Goal: Task Accomplishment & Management: Complete application form

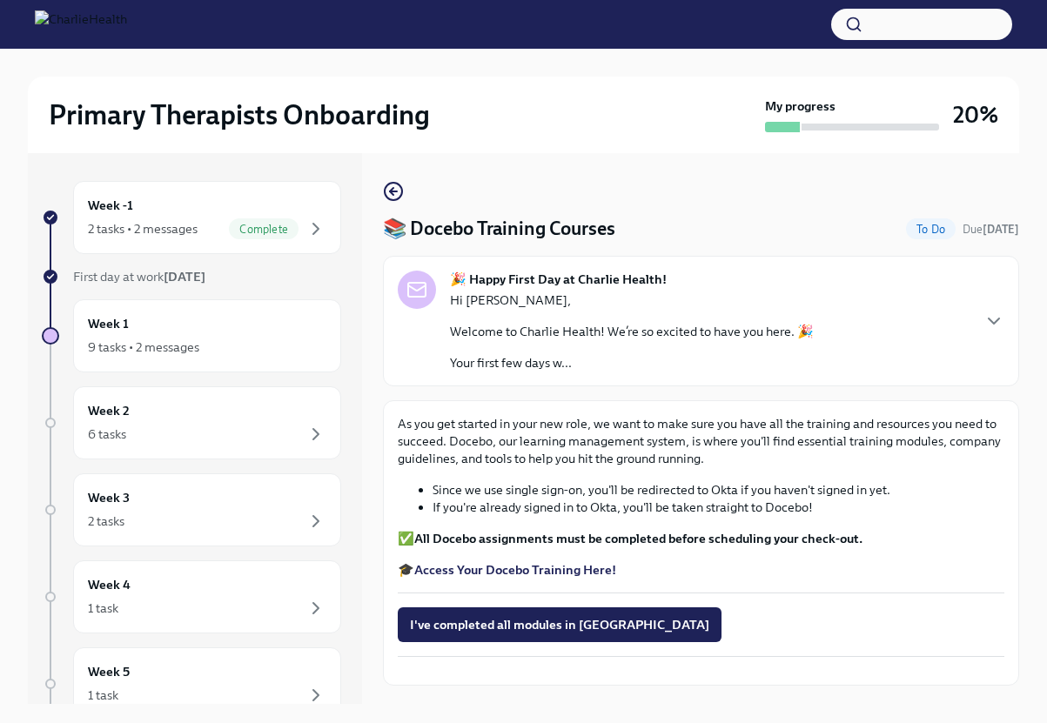
scroll to position [86, 0]
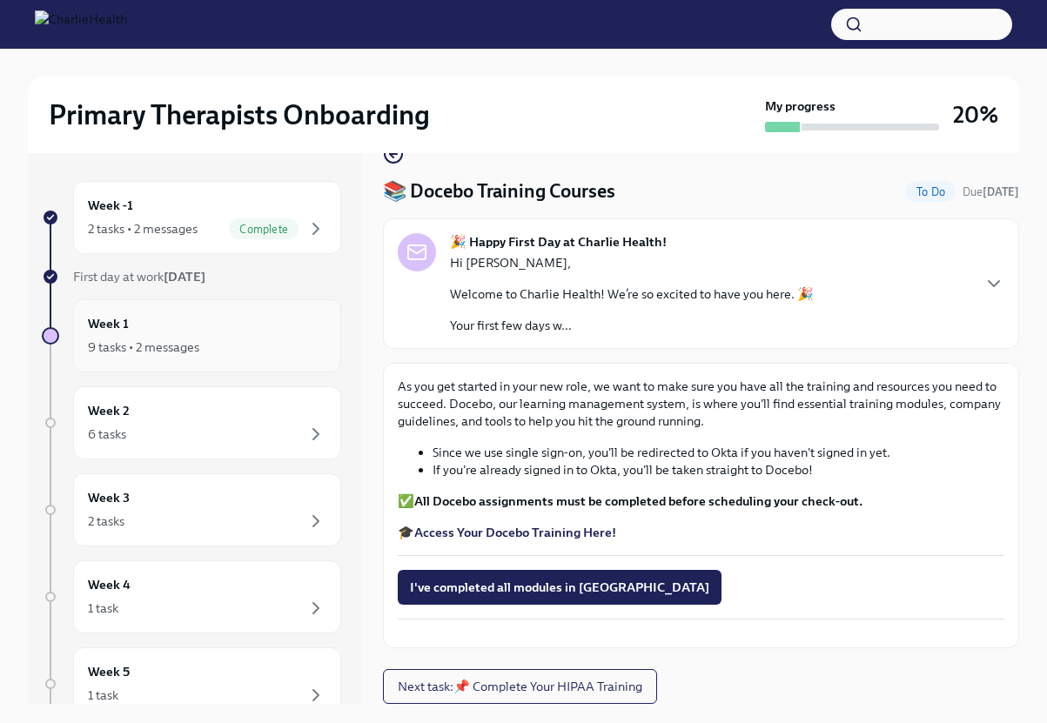
click at [266, 355] on div "9 tasks • 2 messages" at bounding box center [207, 347] width 239 height 21
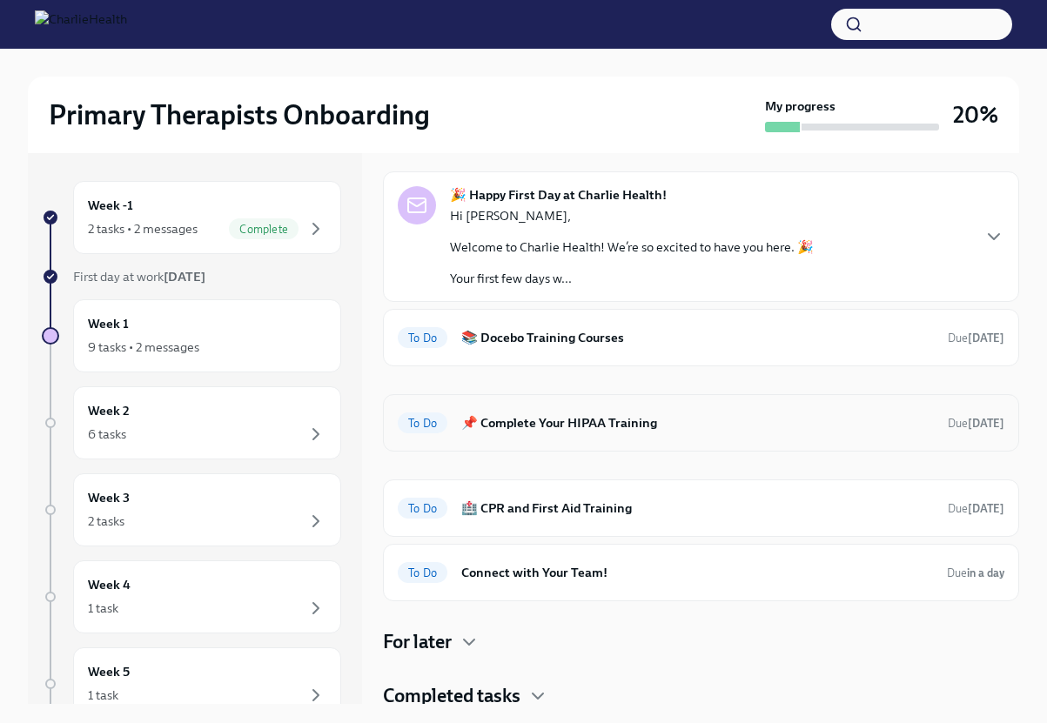
scroll to position [67, 0]
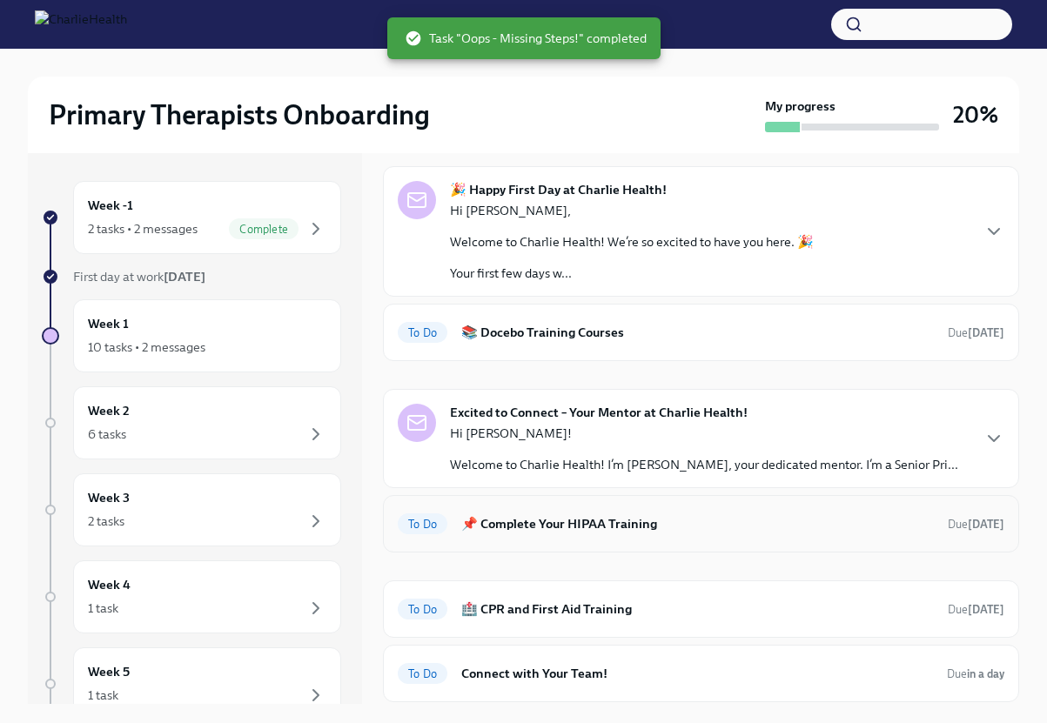
click at [617, 535] on div "To Do 📌 Complete Your HIPAA Training Due [DATE]" at bounding box center [701, 524] width 607 height 28
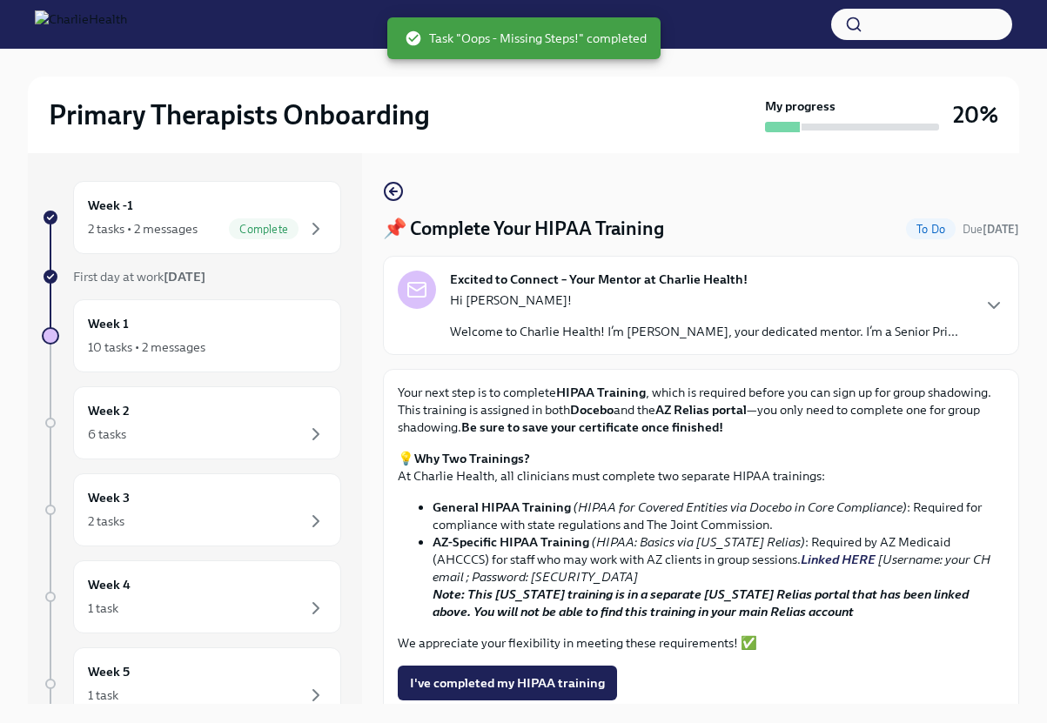
scroll to position [67, 0]
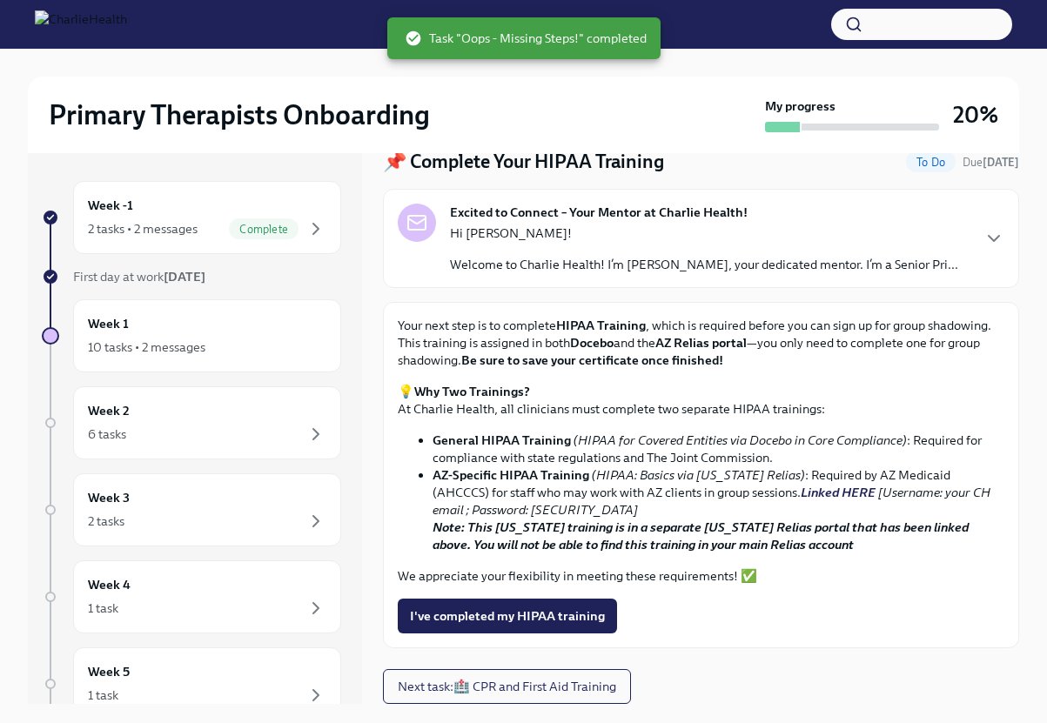
click at [801, 497] on link "Linked HERE" at bounding box center [838, 493] width 75 height 16
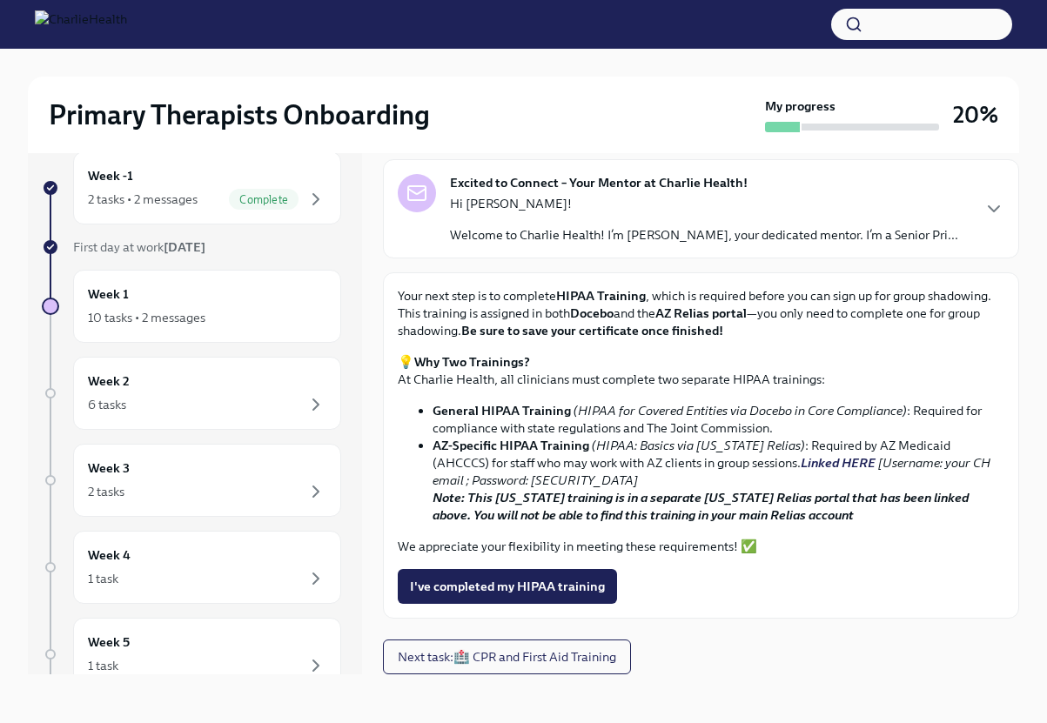
scroll to position [0, 0]
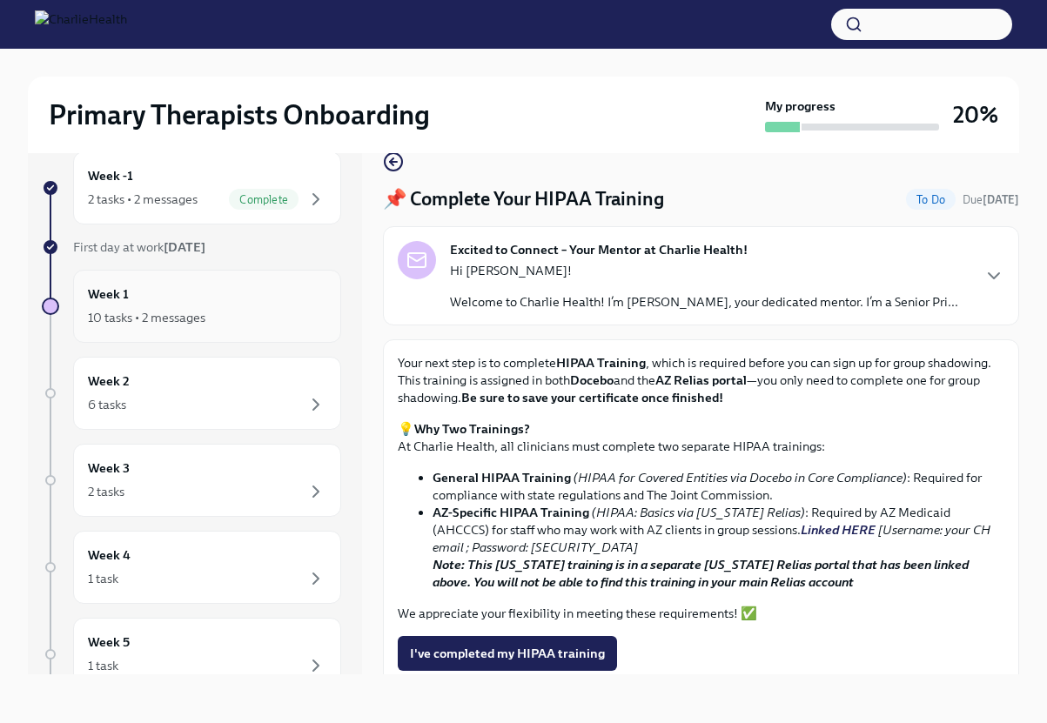
click at [275, 293] on div "Week 1 10 tasks • 2 messages" at bounding box center [207, 307] width 239 height 44
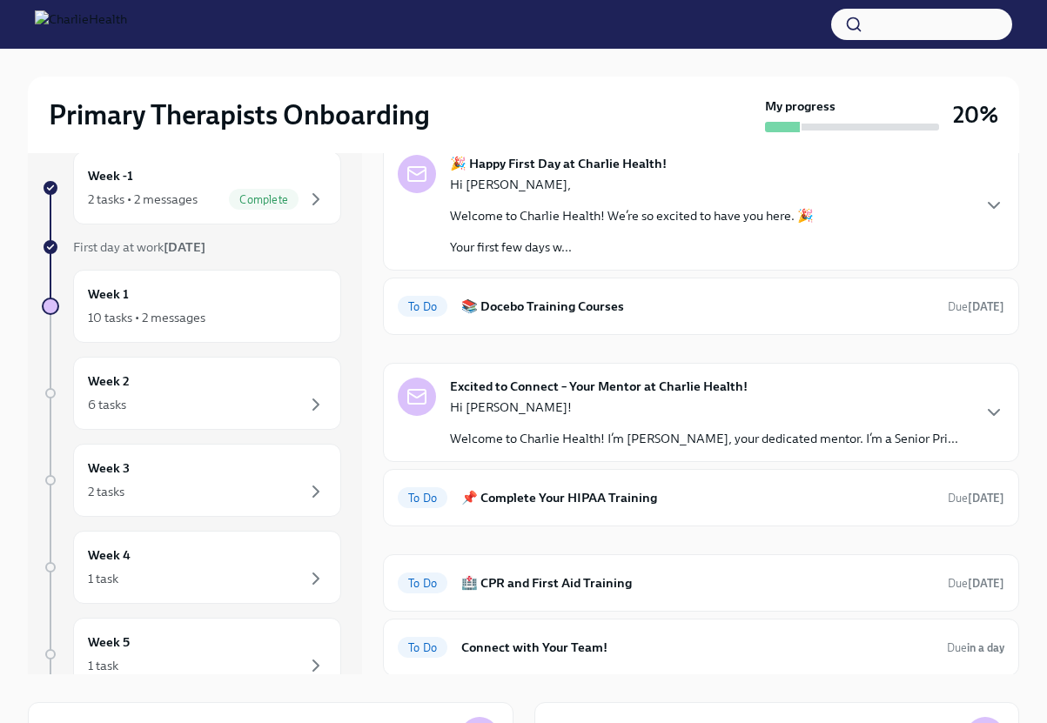
scroll to position [173, 0]
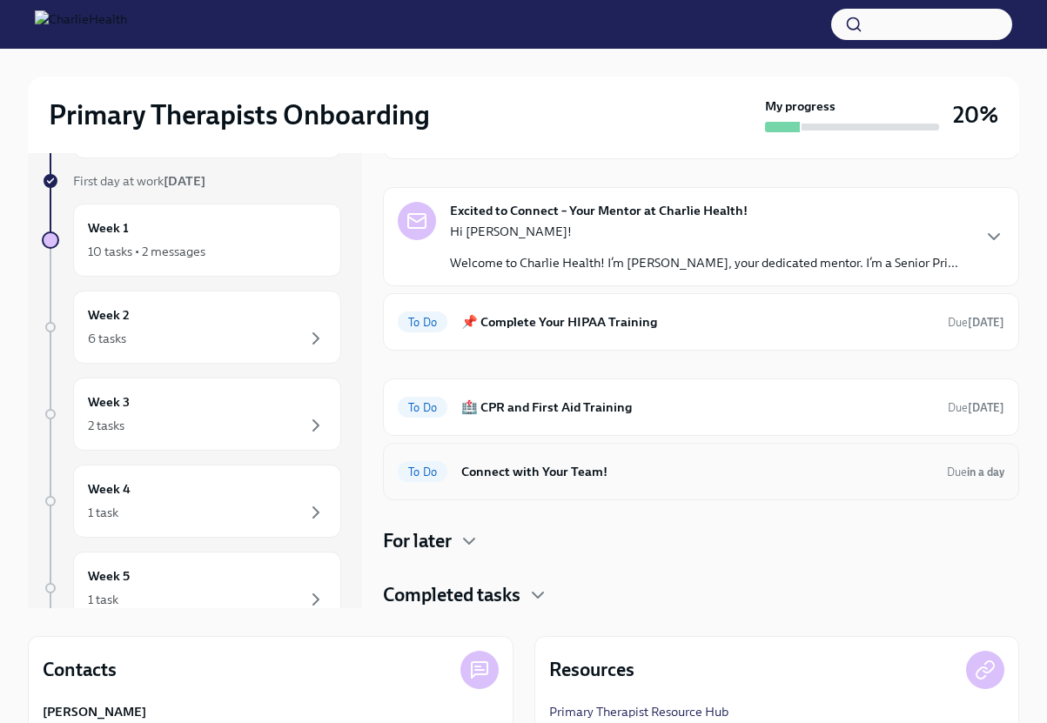
click at [614, 469] on h6 "Connect with Your Team!" at bounding box center [697, 471] width 472 height 19
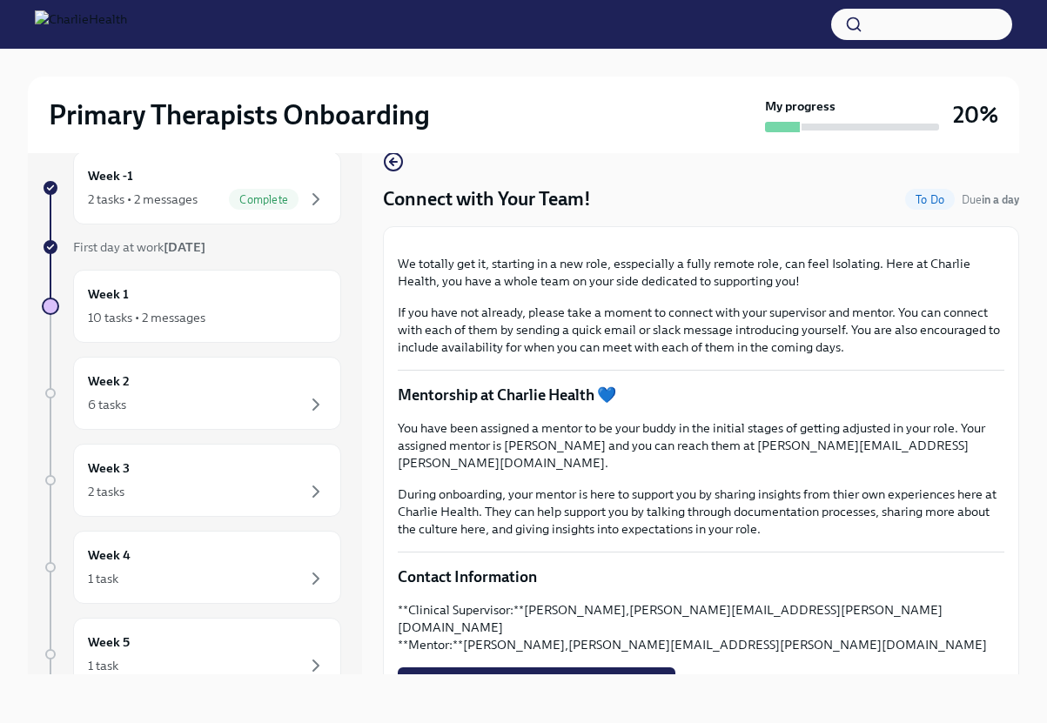
scroll to position [230, 0]
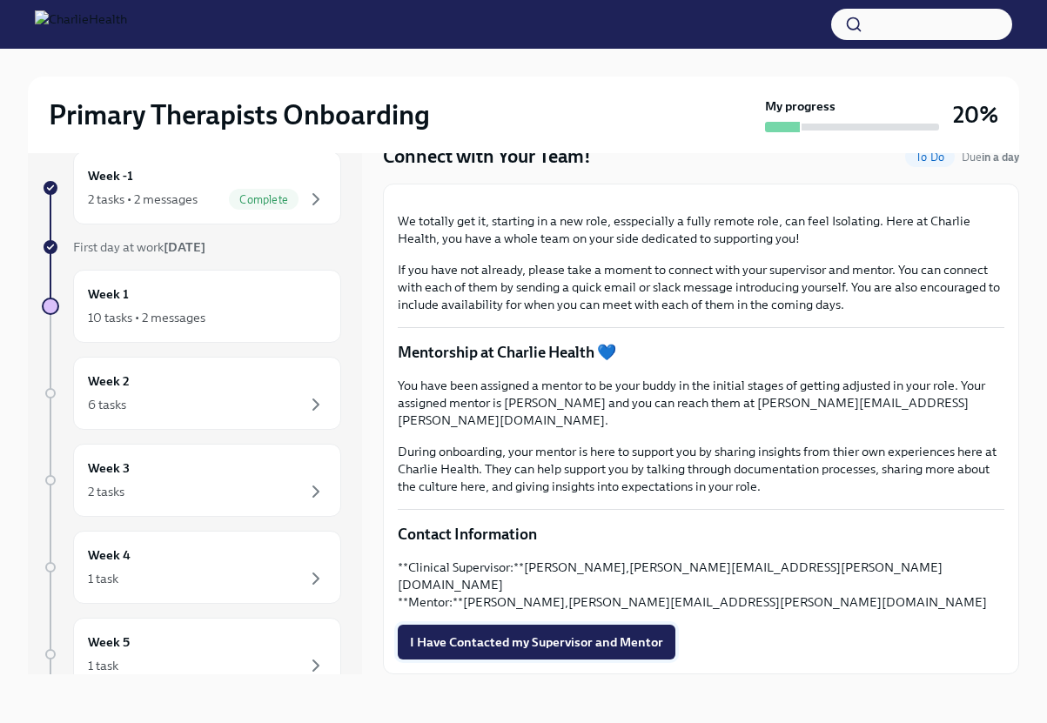
click at [525, 653] on button "I Have Contacted my Supervisor and Mentor" at bounding box center [537, 642] width 278 height 35
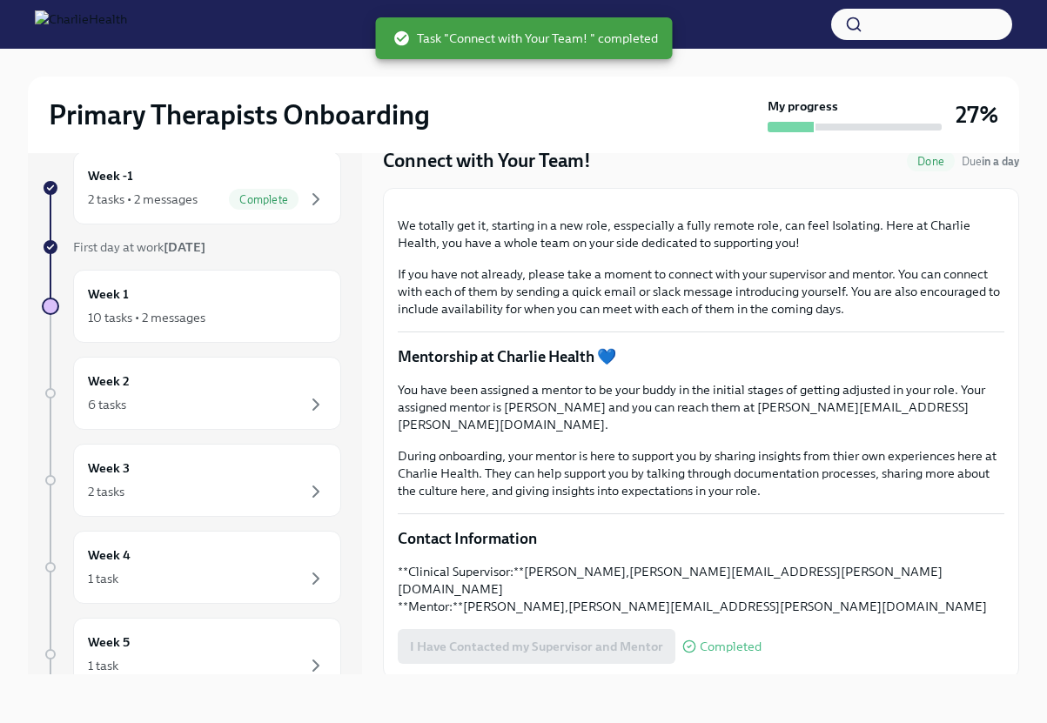
scroll to position [0, 0]
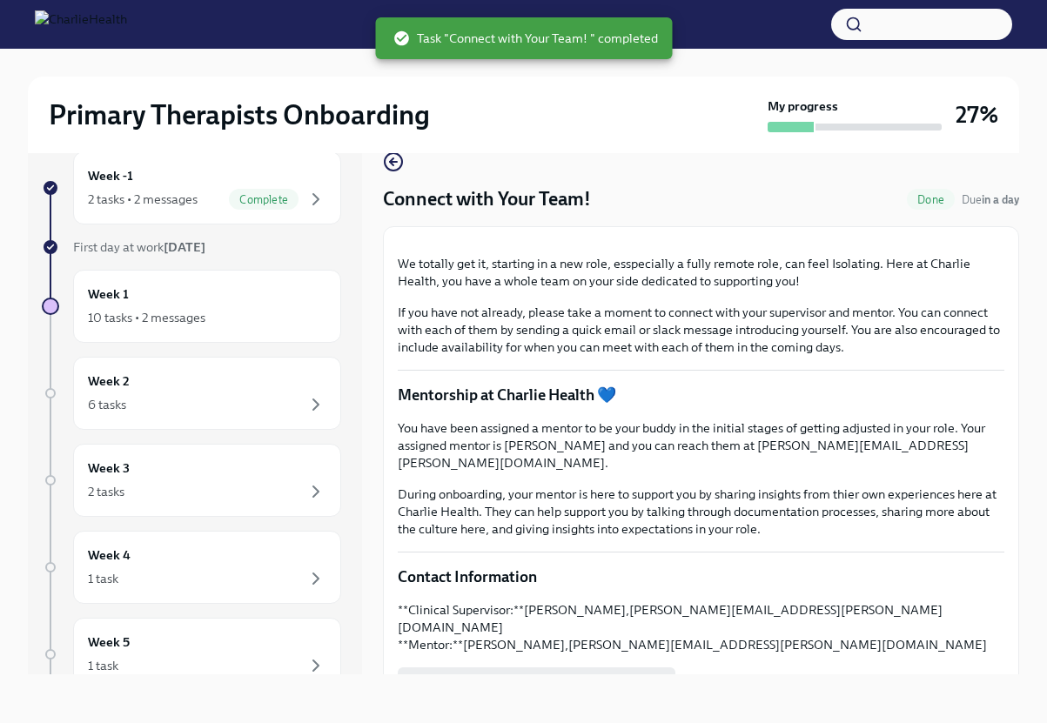
click at [920, 203] on span "Done" at bounding box center [931, 199] width 48 height 13
click at [239, 307] on div "10 tasks • 2 messages" at bounding box center [207, 317] width 239 height 21
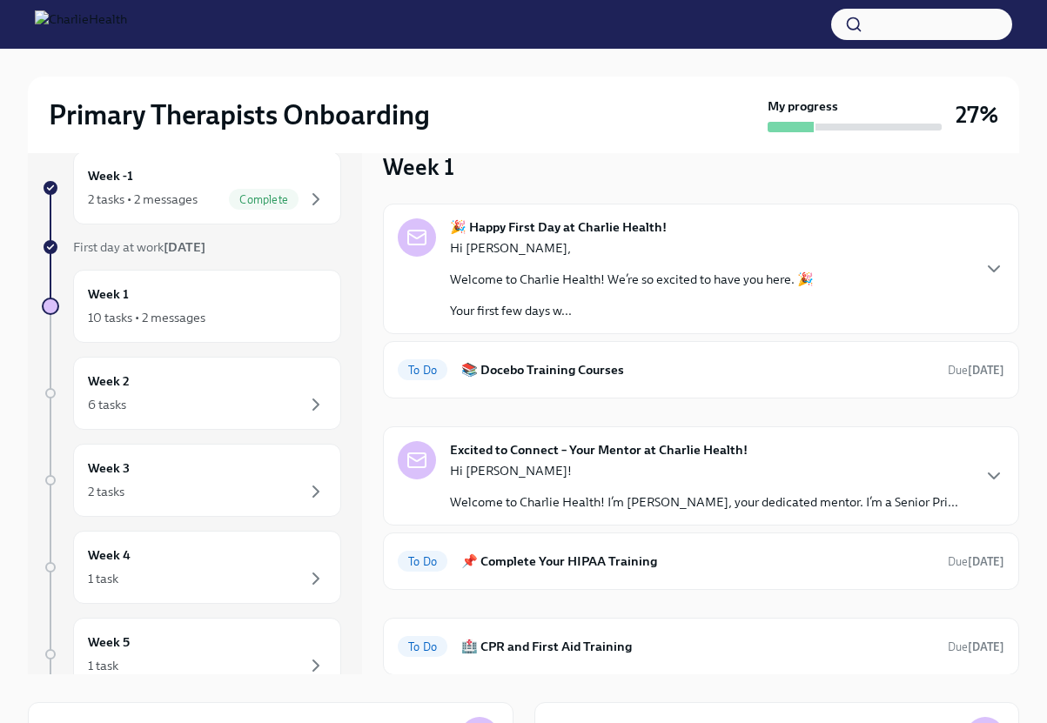
scroll to position [109, 0]
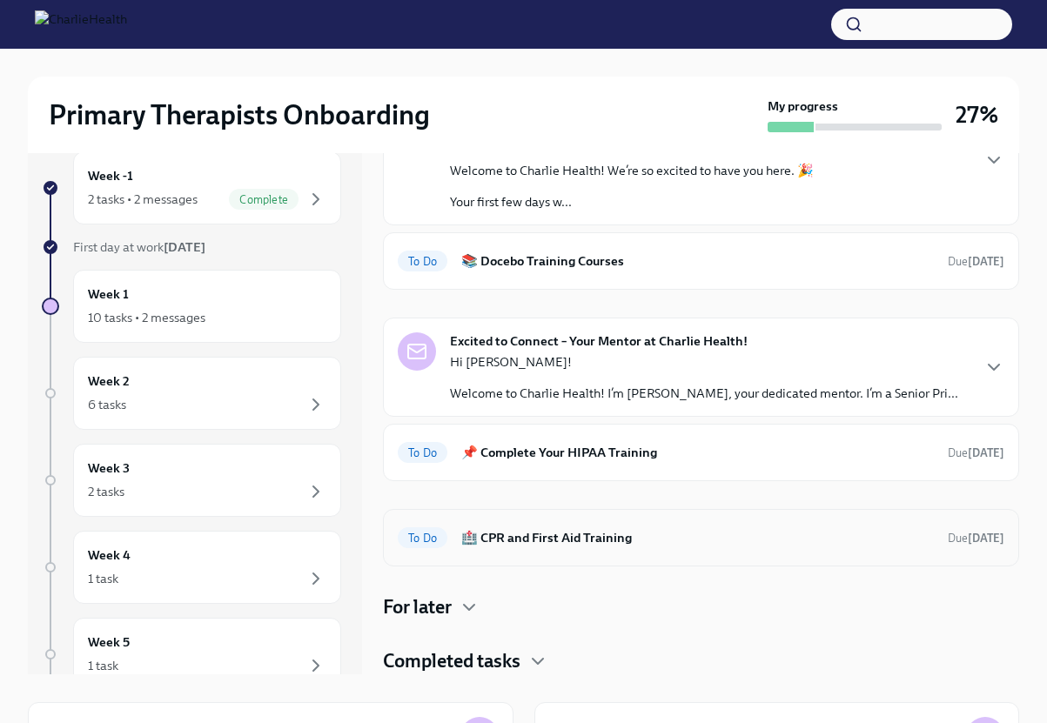
click at [526, 546] on h6 "🏥 CPR and First Aid Training" at bounding box center [697, 537] width 473 height 19
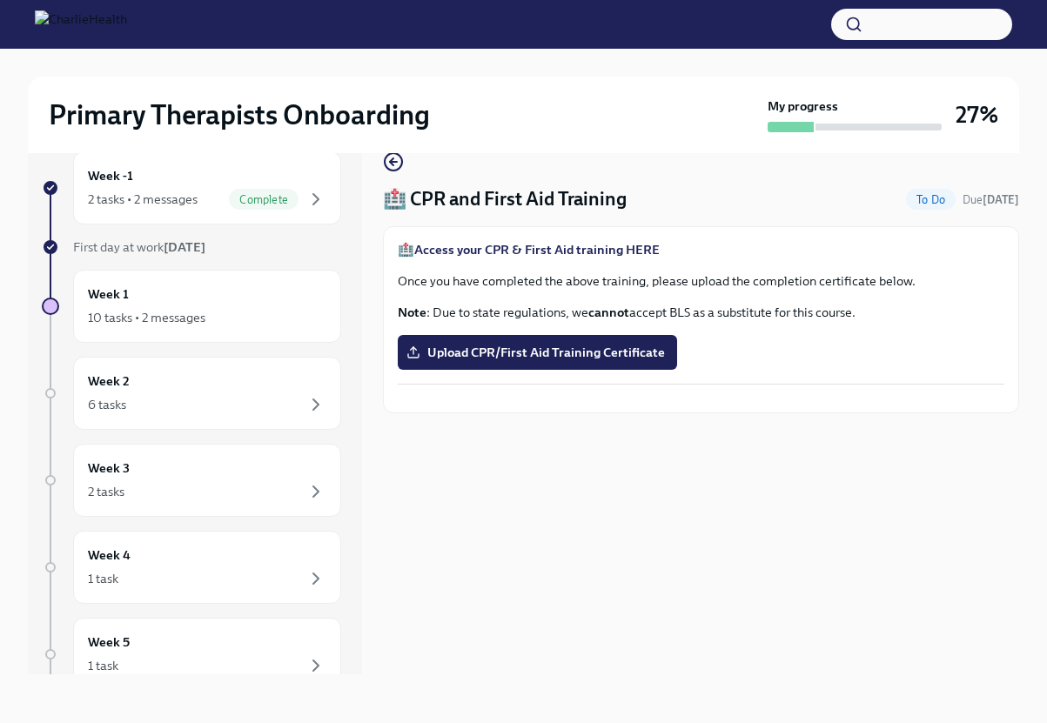
click at [627, 251] on strong "Access your CPR & First Aid training HERE" at bounding box center [536, 250] width 245 height 16
click at [206, 301] on div "Week 1 10 tasks • 2 messages" at bounding box center [207, 307] width 239 height 44
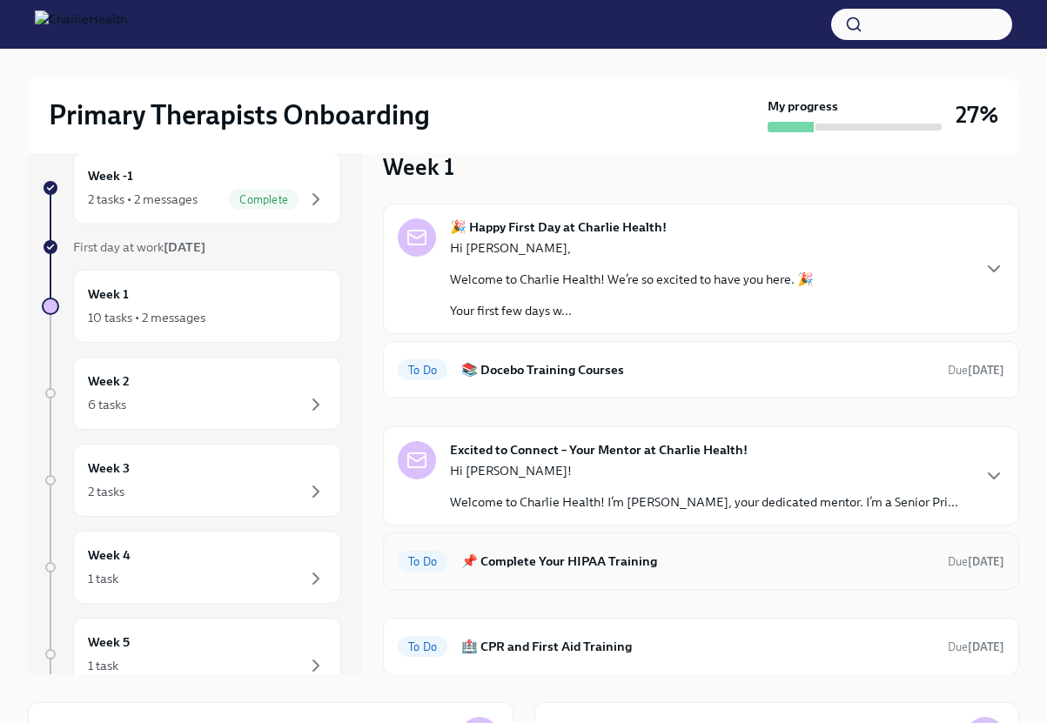
click at [598, 561] on h6 "📌 Complete Your HIPAA Training" at bounding box center [697, 561] width 473 height 19
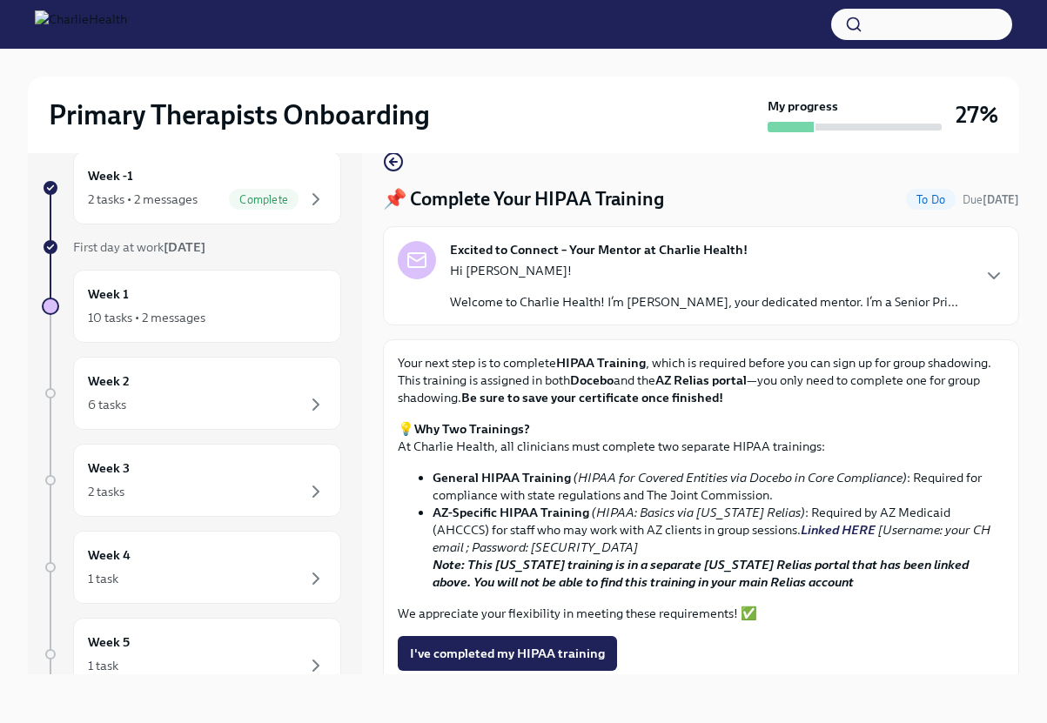
scroll to position [1, 0]
click at [689, 277] on p "Hi [PERSON_NAME]!" at bounding box center [704, 269] width 508 height 17
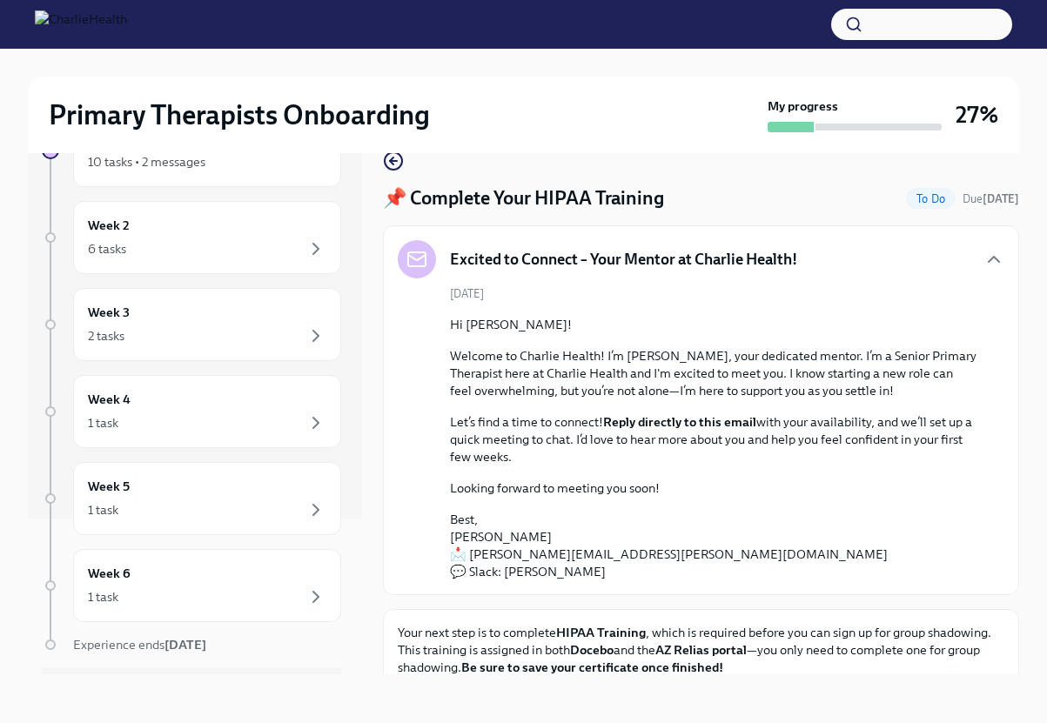
scroll to position [164, 0]
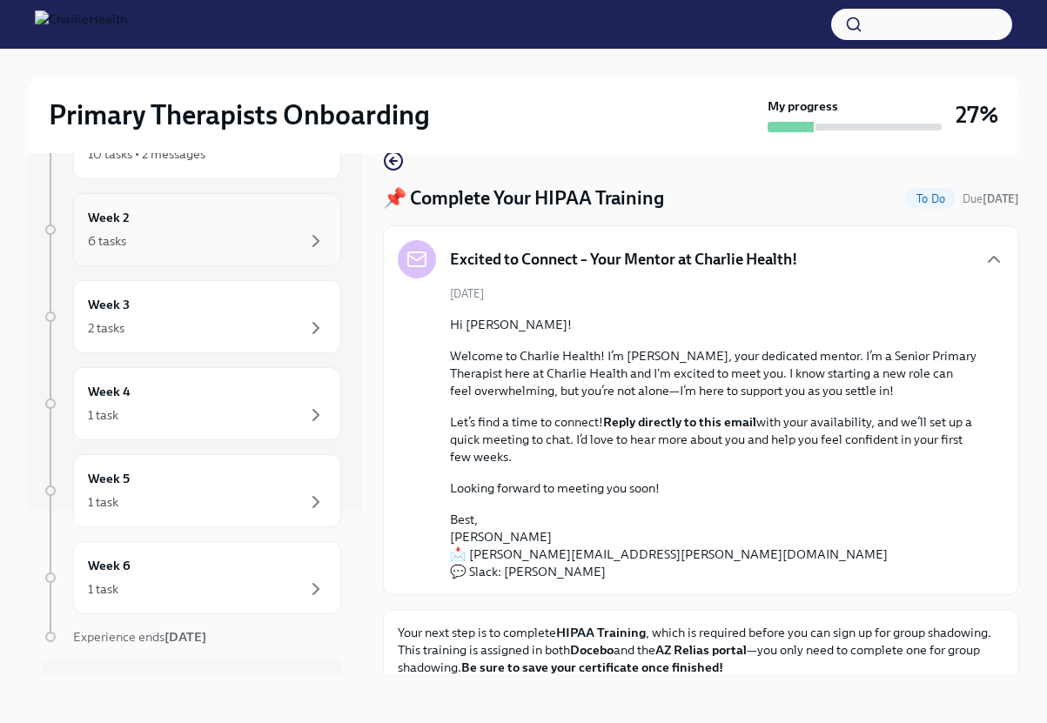
click at [255, 241] on div "6 tasks" at bounding box center [207, 241] width 239 height 21
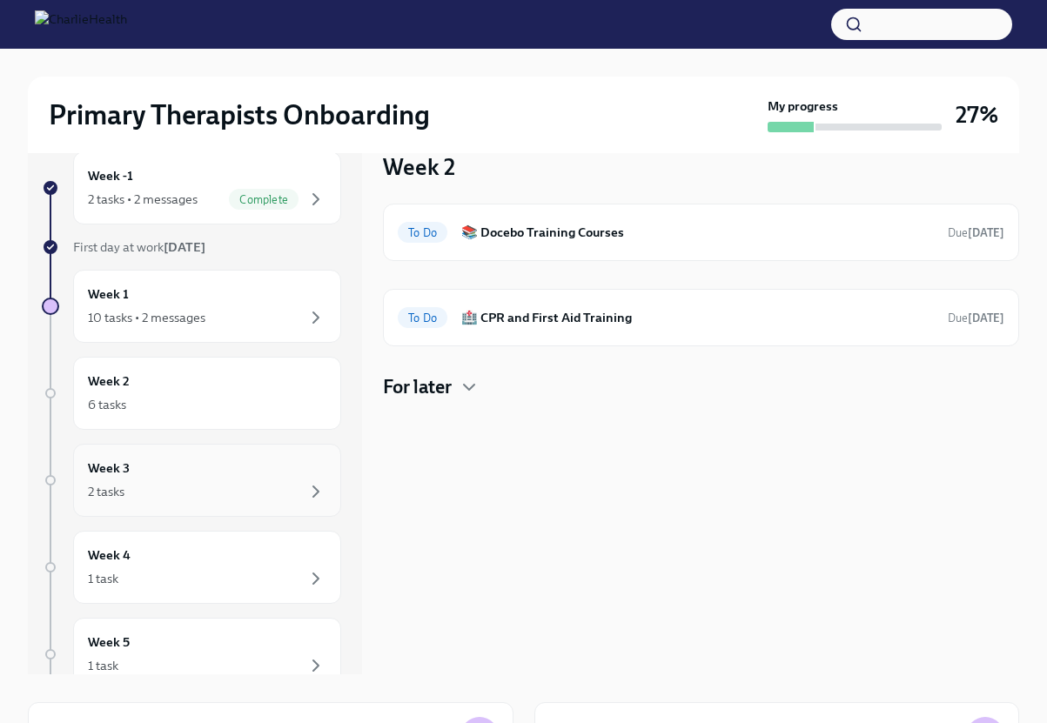
click at [227, 483] on div "2 tasks" at bounding box center [207, 491] width 239 height 21
click at [229, 575] on div "1 task" at bounding box center [207, 578] width 239 height 21
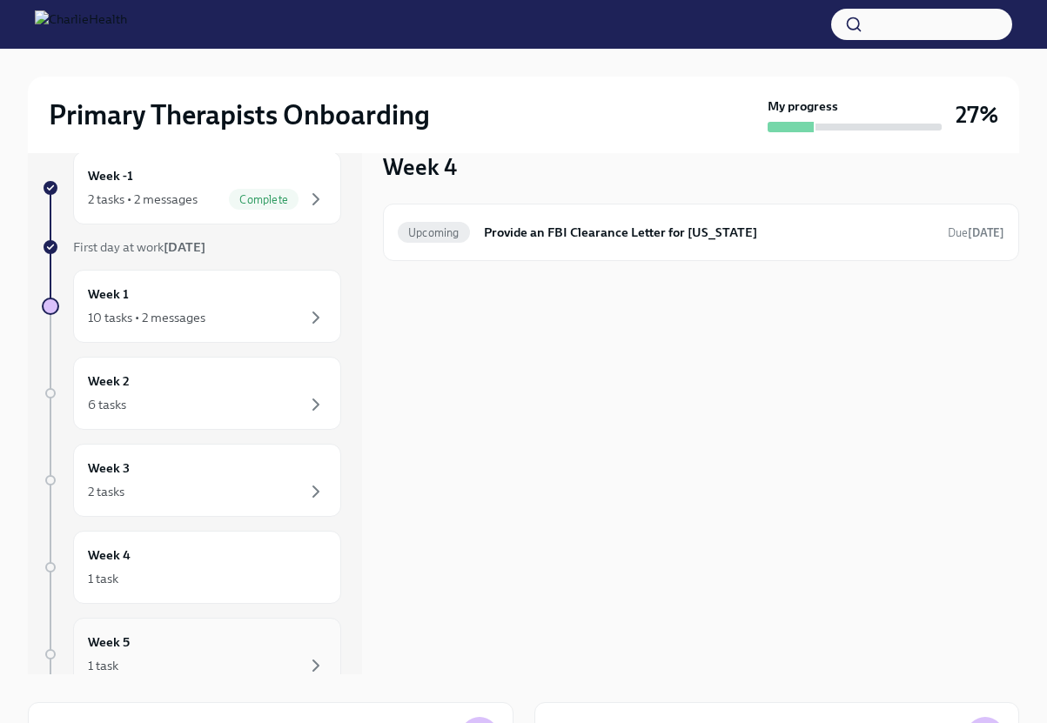
click at [231, 640] on div "Week 5 1 task" at bounding box center [207, 655] width 239 height 44
click at [226, 326] on div "10 tasks • 2 messages" at bounding box center [207, 317] width 239 height 21
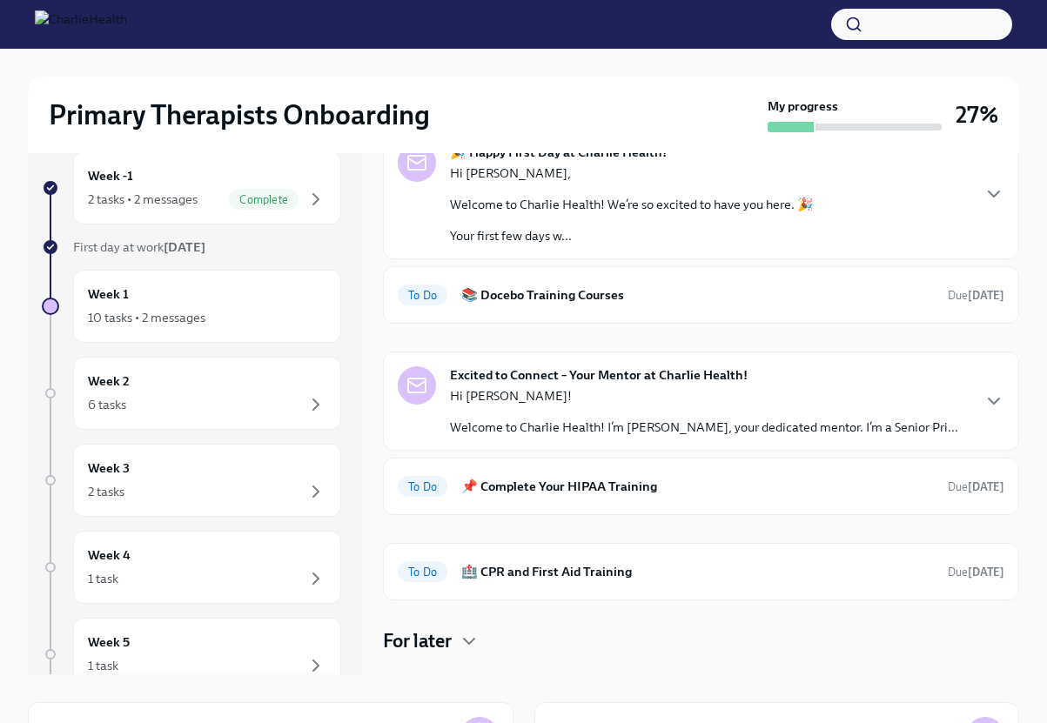
scroll to position [80, 0]
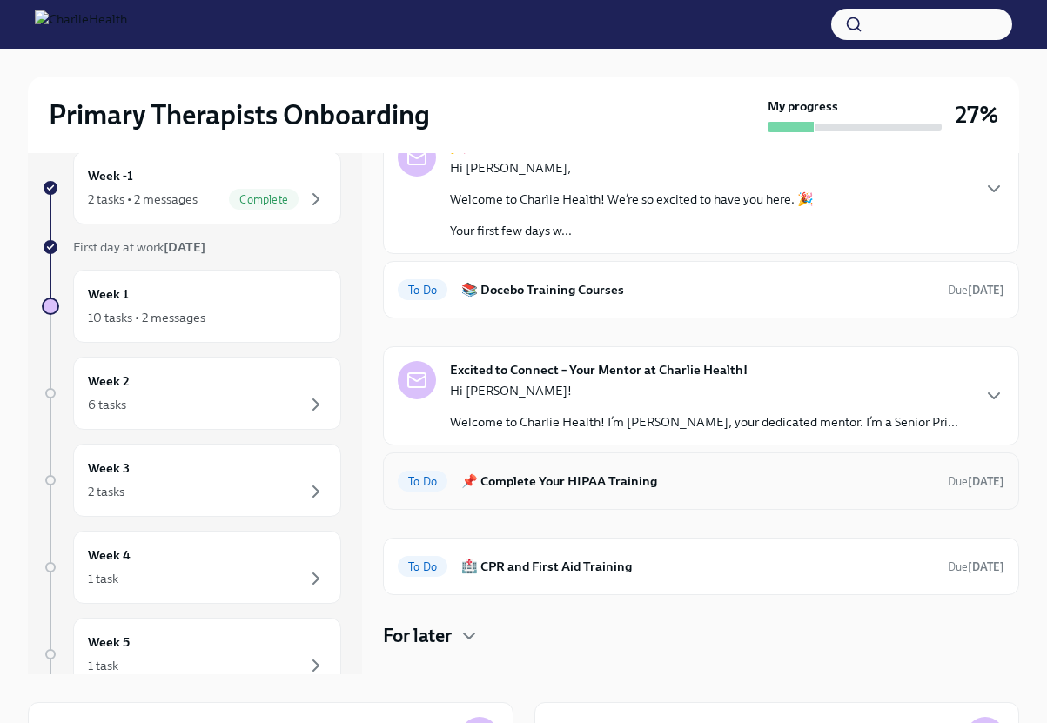
click at [537, 491] on div "To Do 📌 Complete Your HIPAA Training Due [DATE]" at bounding box center [701, 481] width 607 height 28
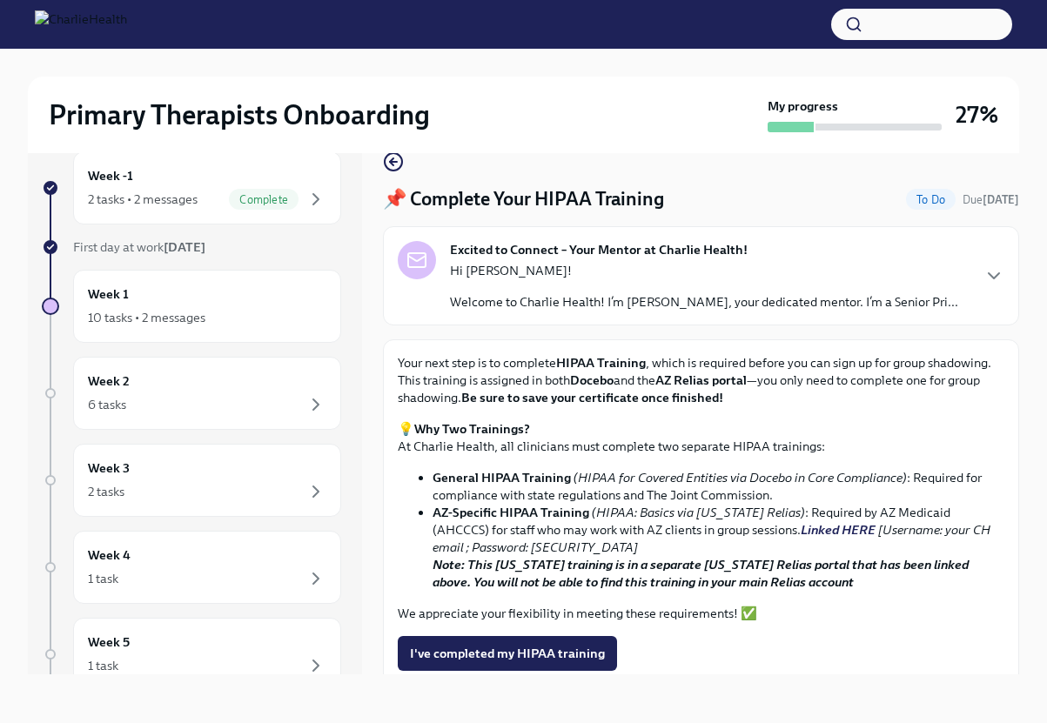
click at [801, 530] on link "Linked HERE" at bounding box center [838, 530] width 75 height 16
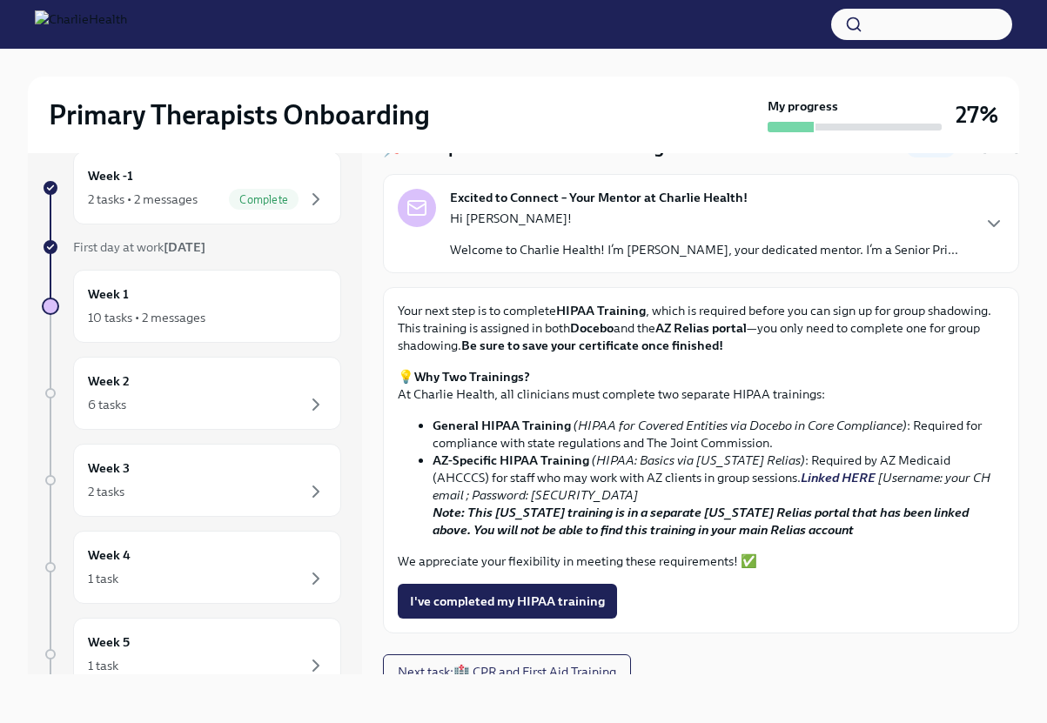
scroll to position [67, 0]
